Goal: Task Accomplishment & Management: Use online tool/utility

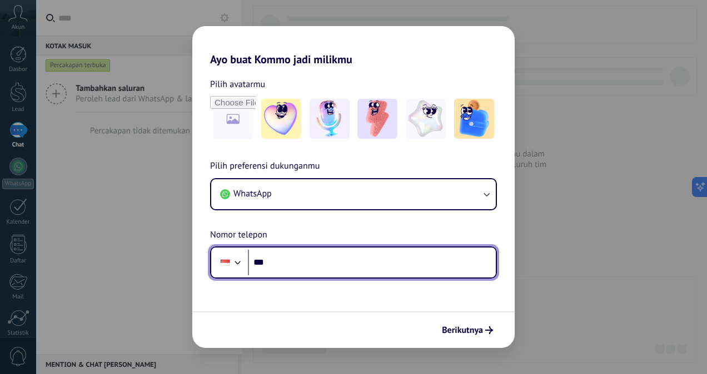
click at [284, 267] on input "***" at bounding box center [372, 263] width 248 height 26
type input "**********"
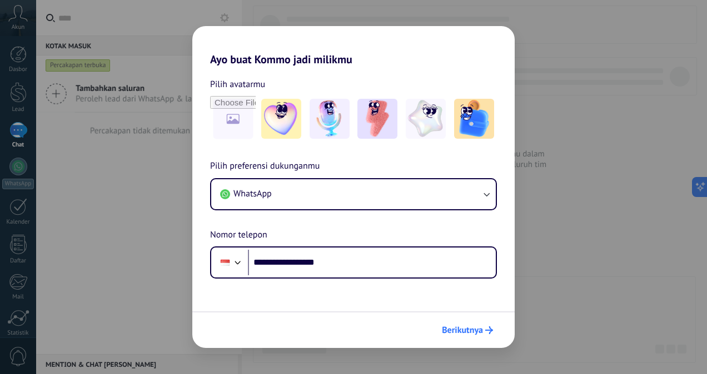
click at [464, 334] on span "Berikutnya" at bounding box center [462, 331] width 41 height 8
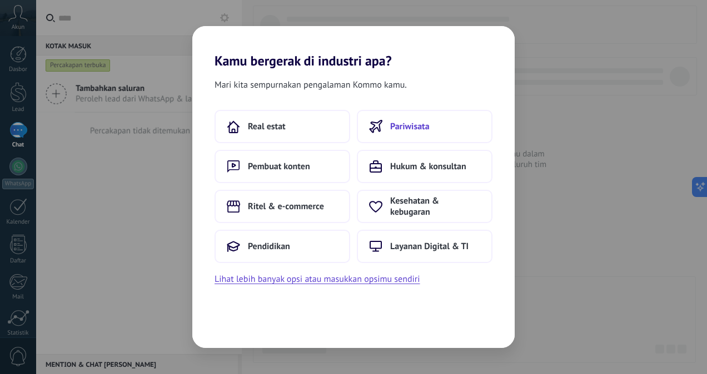
click at [431, 137] on button "Pariwisata" at bounding box center [425, 126] width 136 height 33
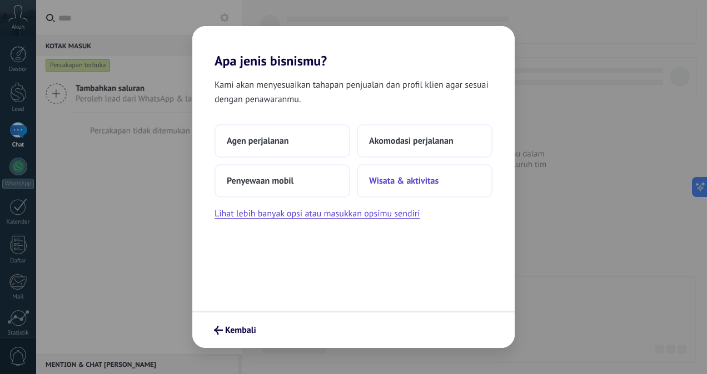
click at [397, 182] on span "Wisata & aktivitas" at bounding box center [403, 181] width 69 height 11
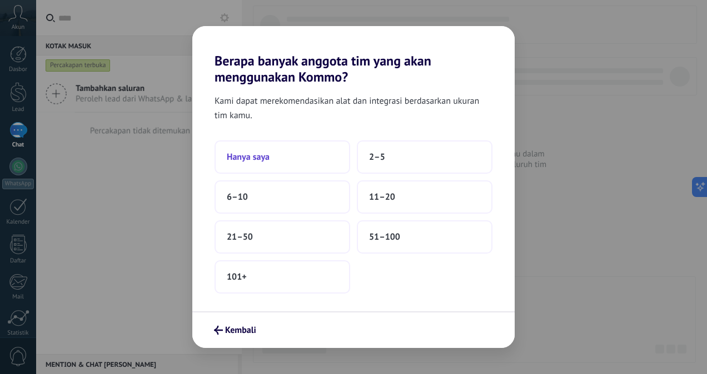
click at [292, 162] on button "Hanya saya" at bounding box center [282, 157] width 136 height 33
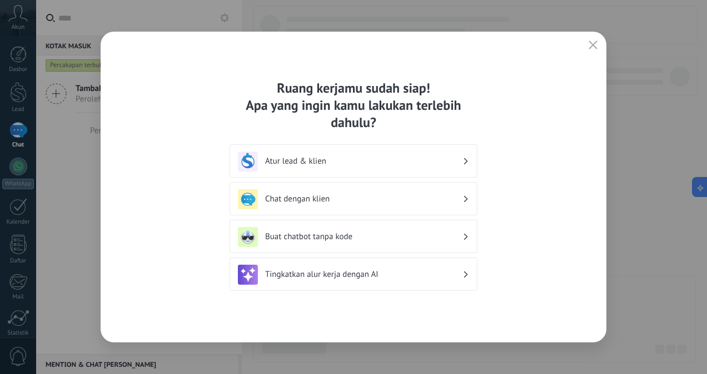
click at [324, 159] on h3 "Atur lead & klien" at bounding box center [363, 161] width 197 height 11
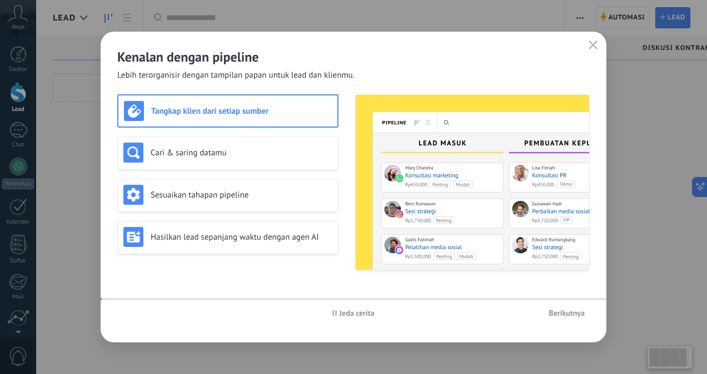
click at [458, 166] on img at bounding box center [472, 182] width 233 height 175
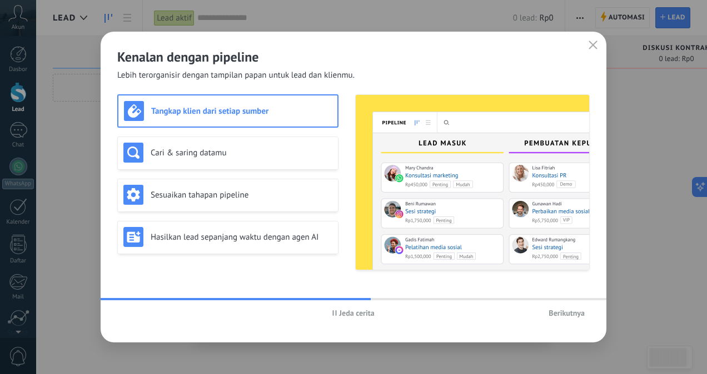
click at [563, 312] on span "Berikutnya" at bounding box center [566, 313] width 36 height 8
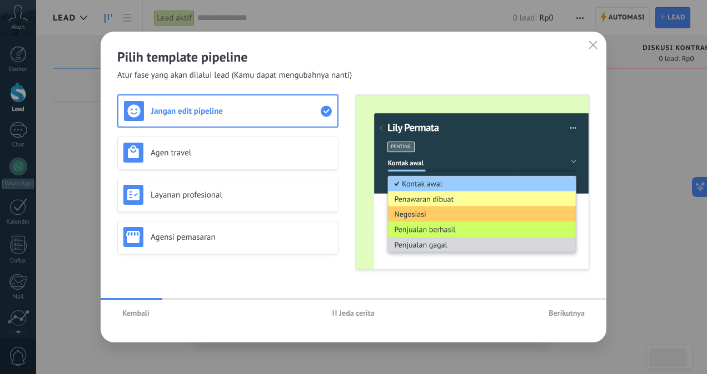
click at [563, 312] on span "Berikutnya" at bounding box center [566, 313] width 36 height 8
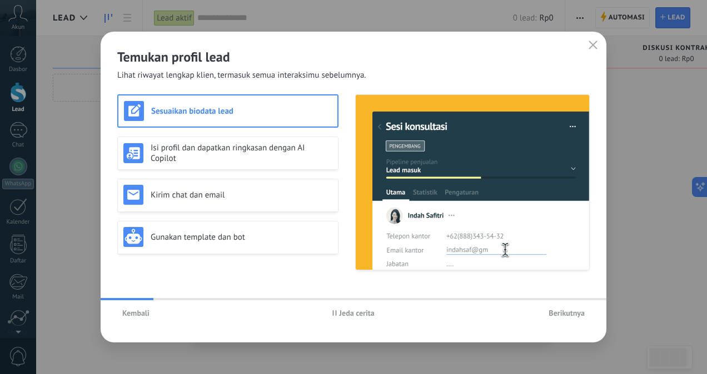
click at [563, 312] on span "Berikutnya" at bounding box center [566, 313] width 36 height 8
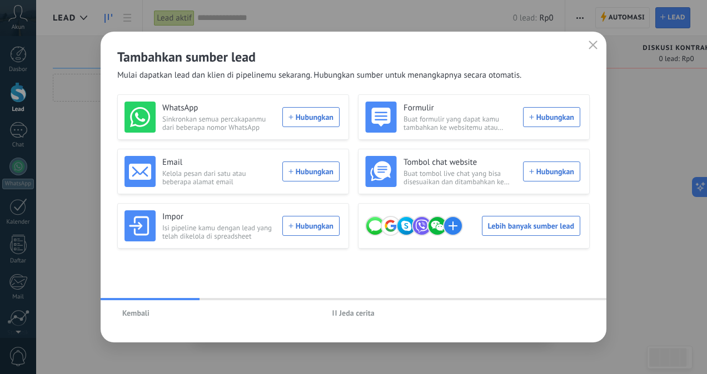
click at [563, 312] on div "Kembali Jeda cerita" at bounding box center [353, 314] width 505 height 26
click at [589, 42] on icon "button" at bounding box center [592, 45] width 9 height 9
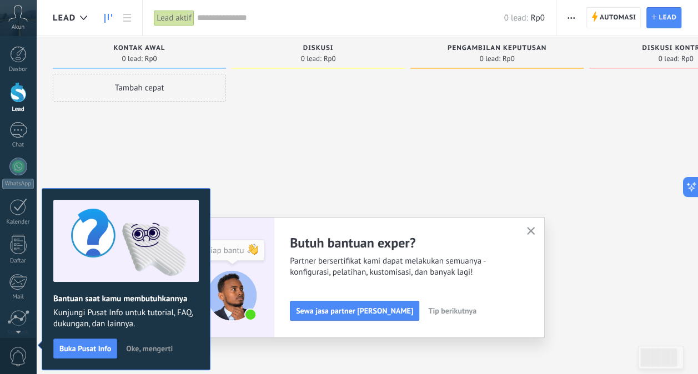
click at [535, 232] on use "button" at bounding box center [531, 231] width 8 height 8
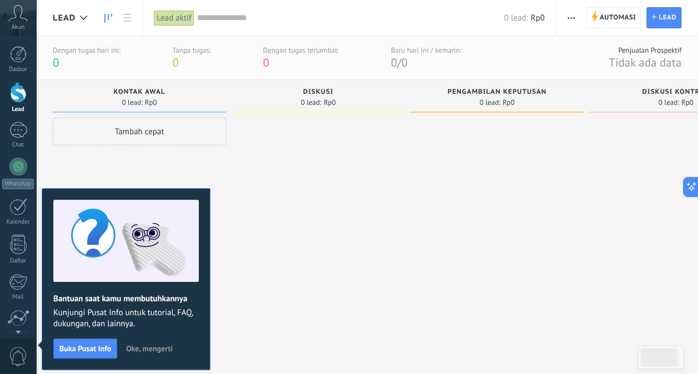
click at [169, 19] on div "Lead aktif" at bounding box center [174, 18] width 41 height 16
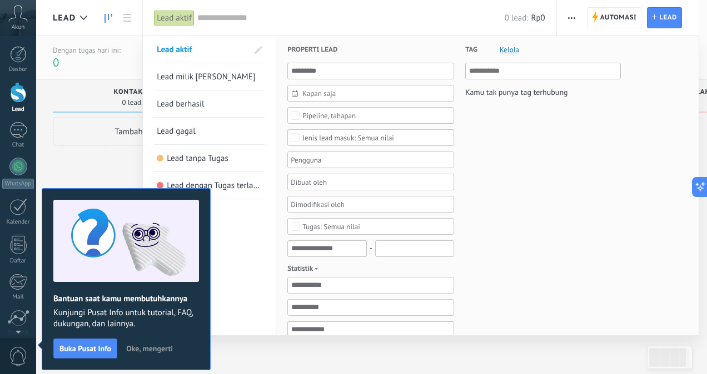
click at [555, 190] on div "Tag [PERSON_NAME] tak punya tag terhubung" at bounding box center [537, 338] width 167 height 605
